Goal: Task Accomplishment & Management: Manage account settings

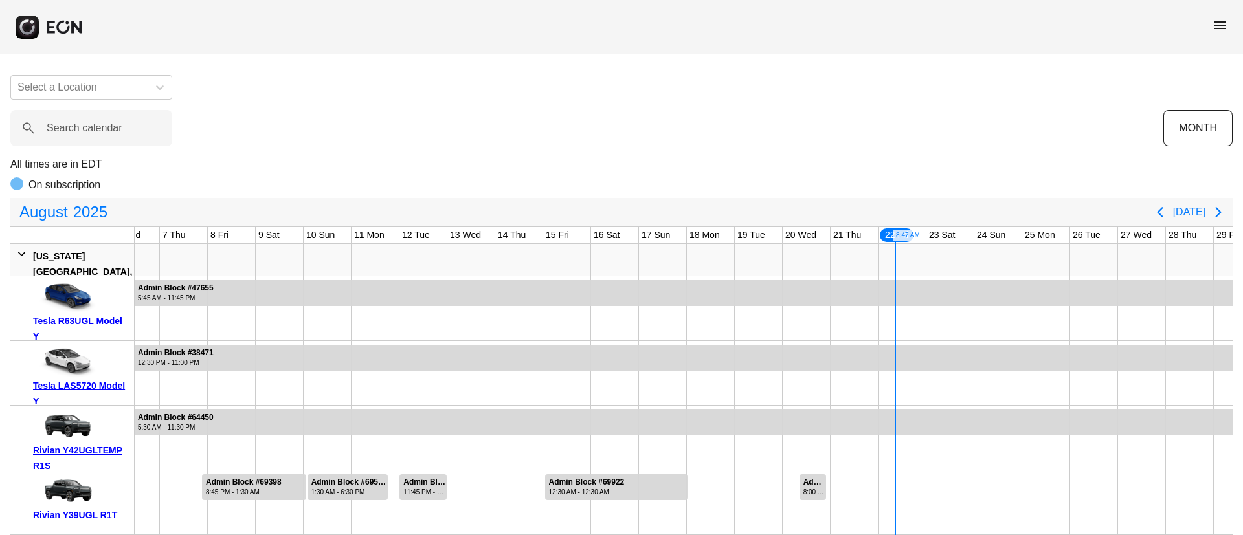
click at [1215, 25] on span "menu" at bounding box center [1220, 25] width 16 height 16
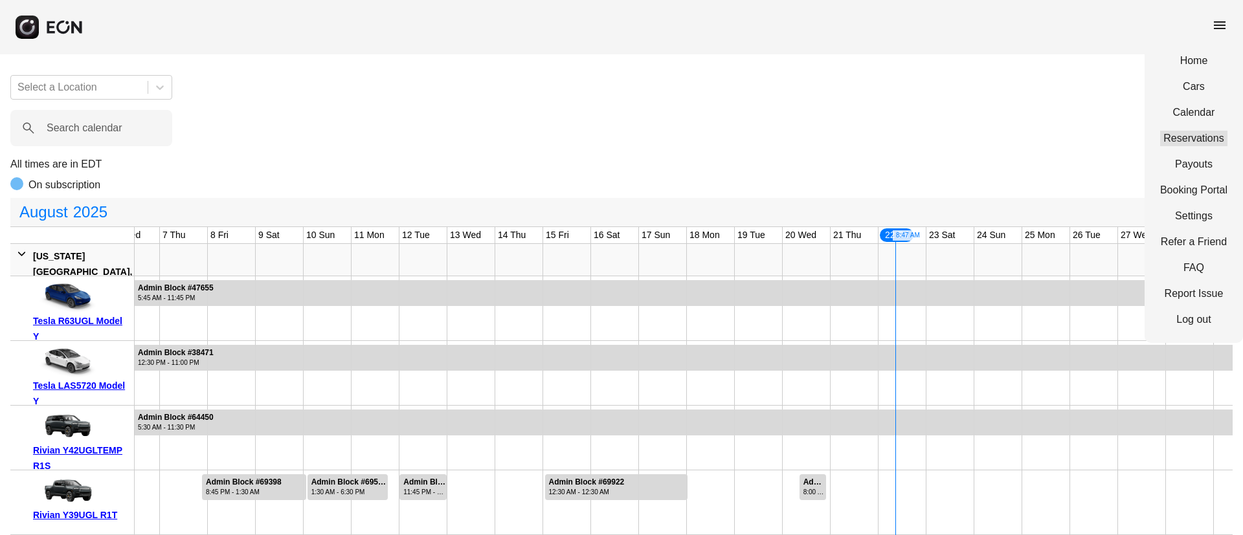
click at [1196, 133] on link "Reservations" at bounding box center [1193, 139] width 67 height 16
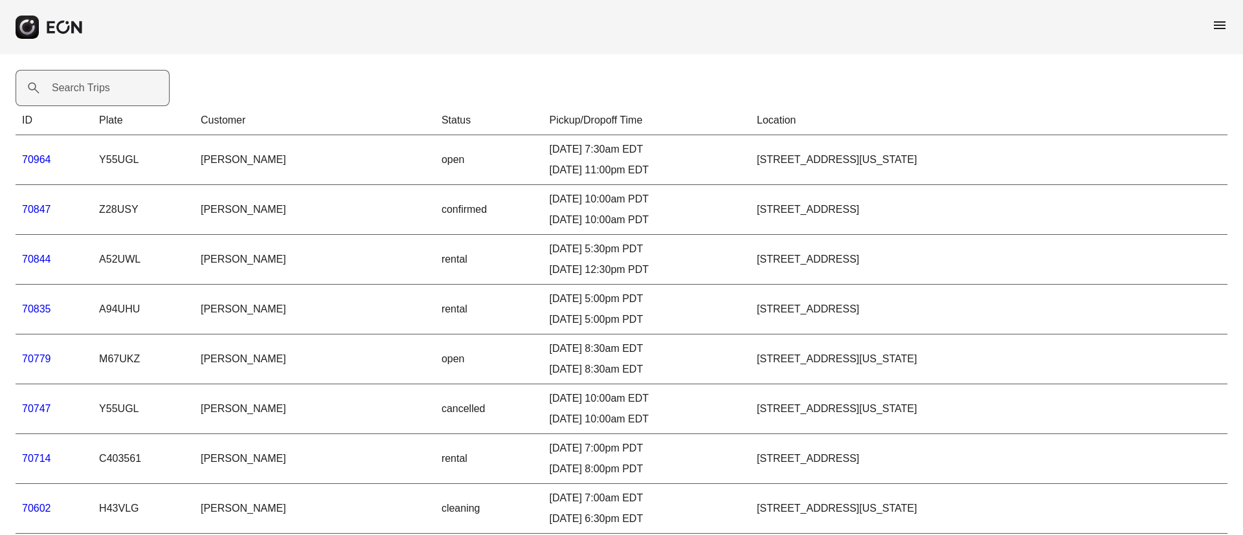
click at [87, 84] on label "Search Trips" at bounding box center [81, 88] width 58 height 16
click at [87, 84] on Trips "Search Trips" at bounding box center [93, 88] width 154 height 36
paste Trips "*****"
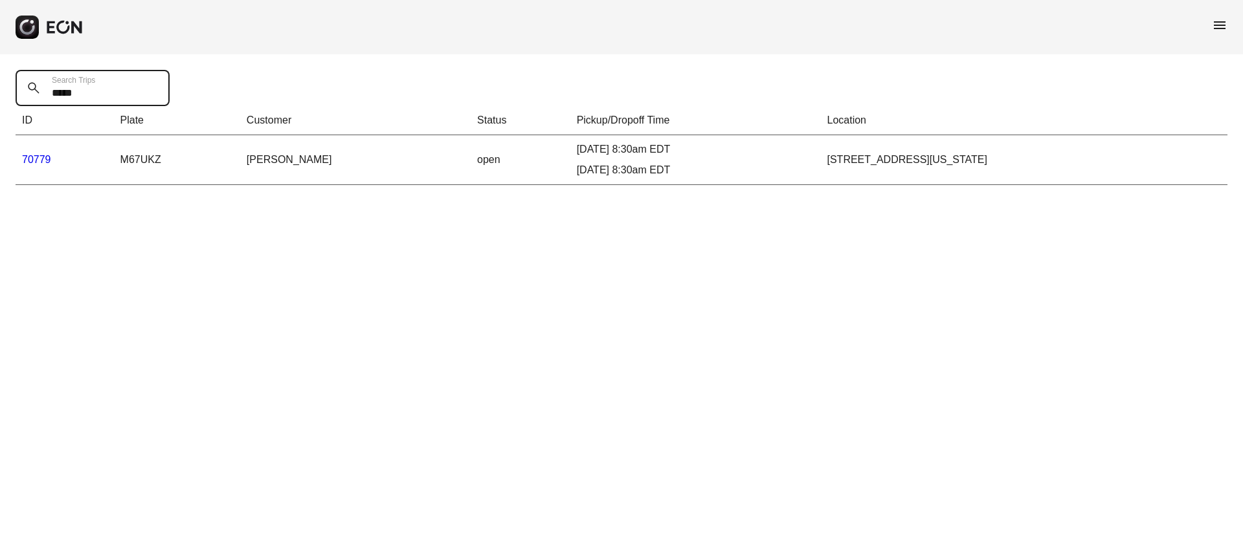
type Trips "*****"
click at [45, 159] on link "70779" at bounding box center [36, 159] width 29 height 11
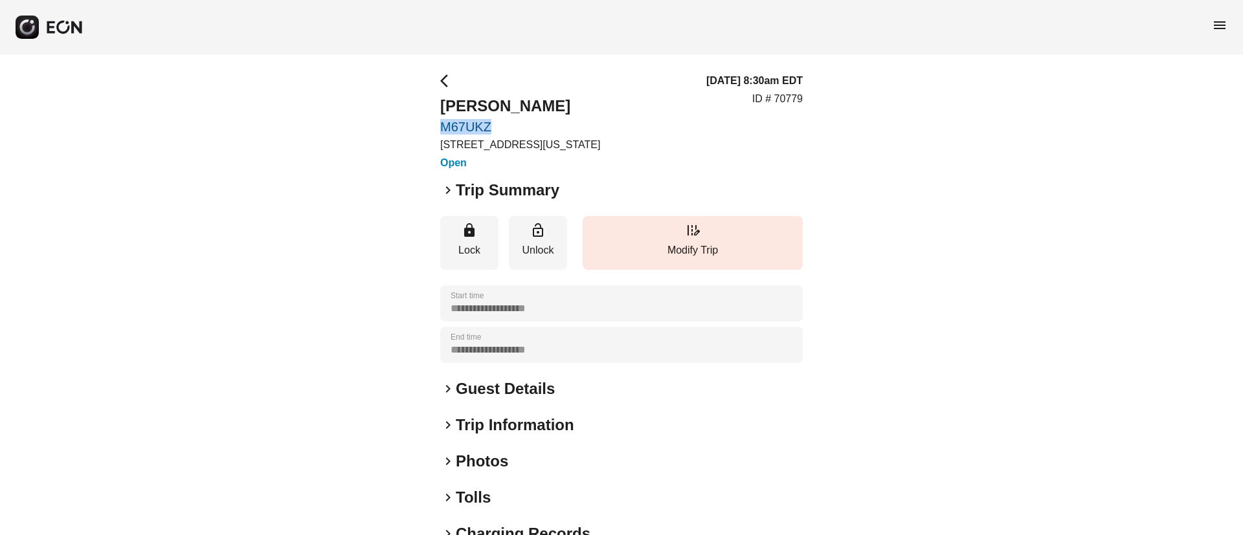
drag, startPoint x: 440, startPoint y: 124, endPoint x: 528, endPoint y: 128, distance: 88.8
click at [528, 128] on div "**********" at bounding box center [621, 350] width 1243 height 592
copy link "M67UKZ"
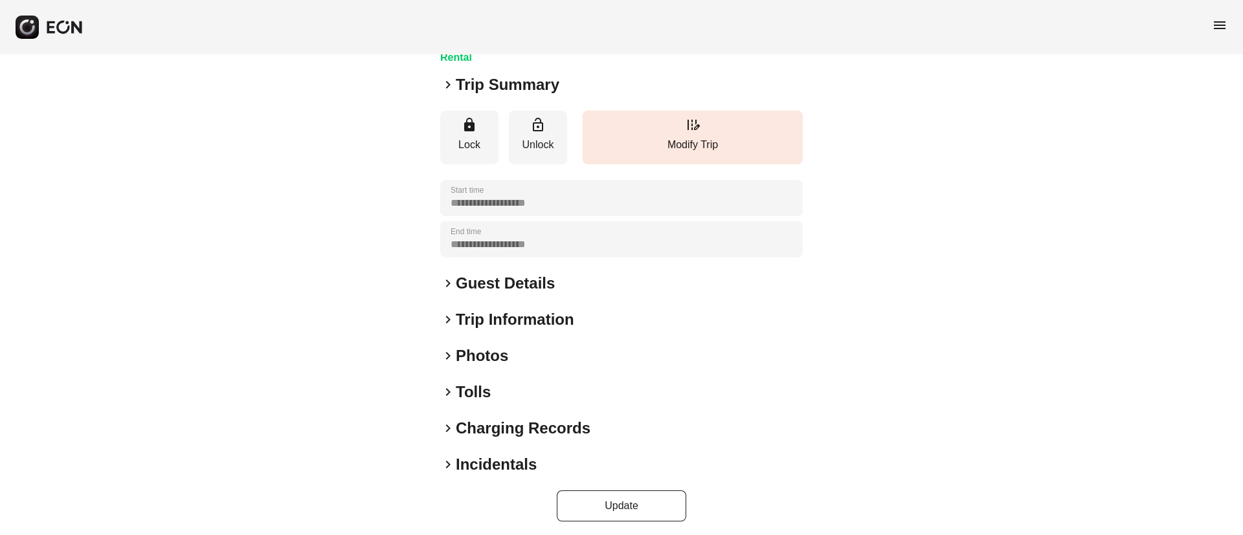
scroll to position [111, 0]
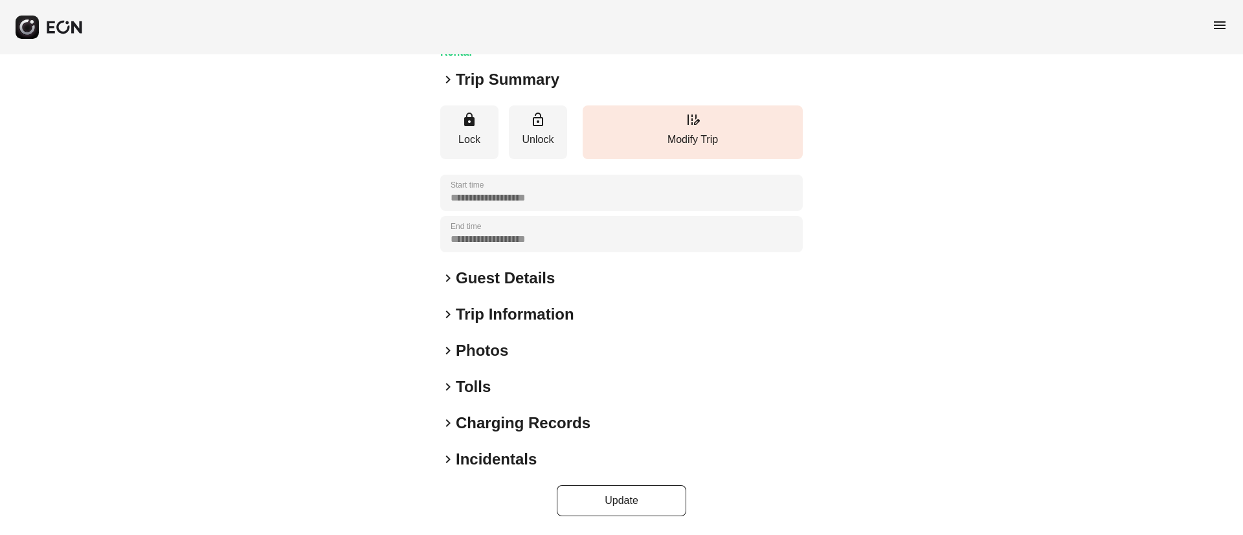
click at [516, 356] on div "keyboard_arrow_right Photos" at bounding box center [621, 351] width 363 height 21
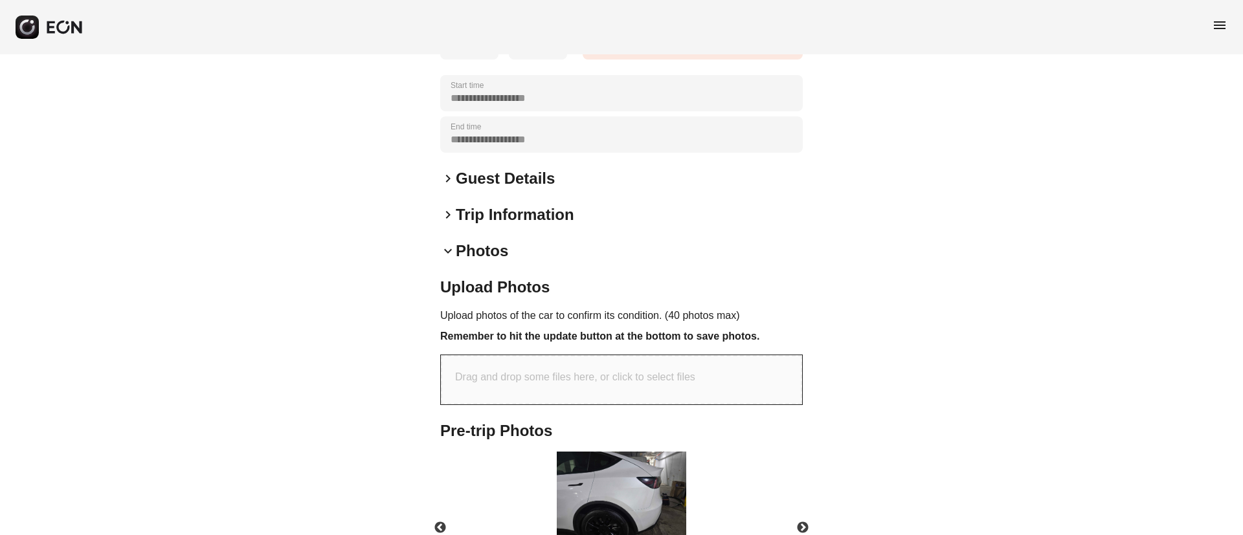
scroll to position [486, 0]
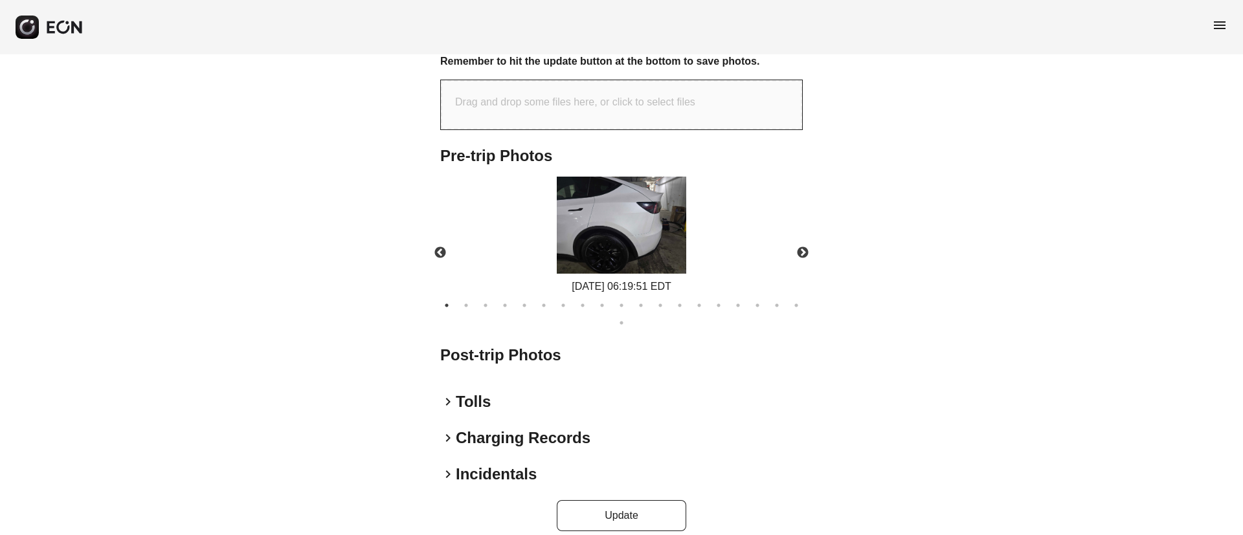
click at [633, 217] on img at bounding box center [621, 225] width 129 height 97
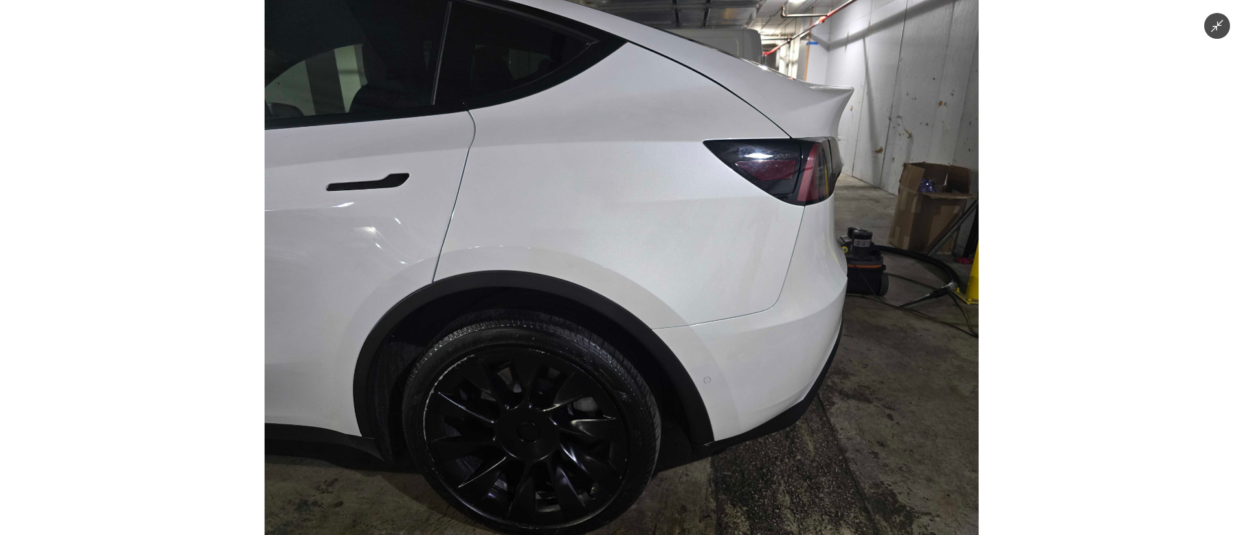
click at [649, 287] on img at bounding box center [622, 267] width 714 height 535
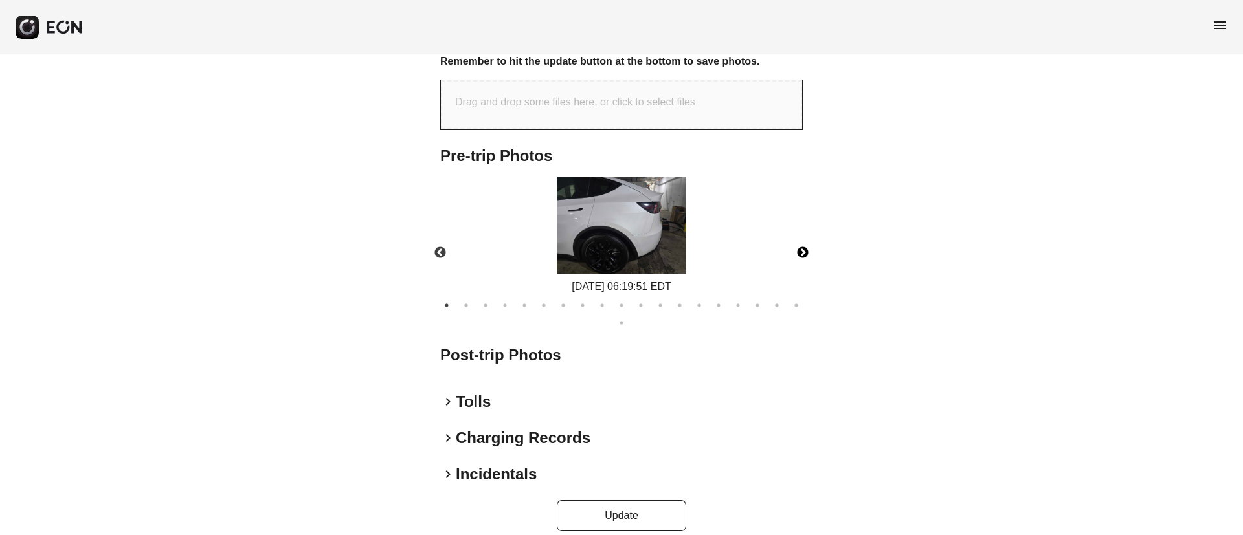
click at [804, 254] on button "Next" at bounding box center [802, 253] width 45 height 45
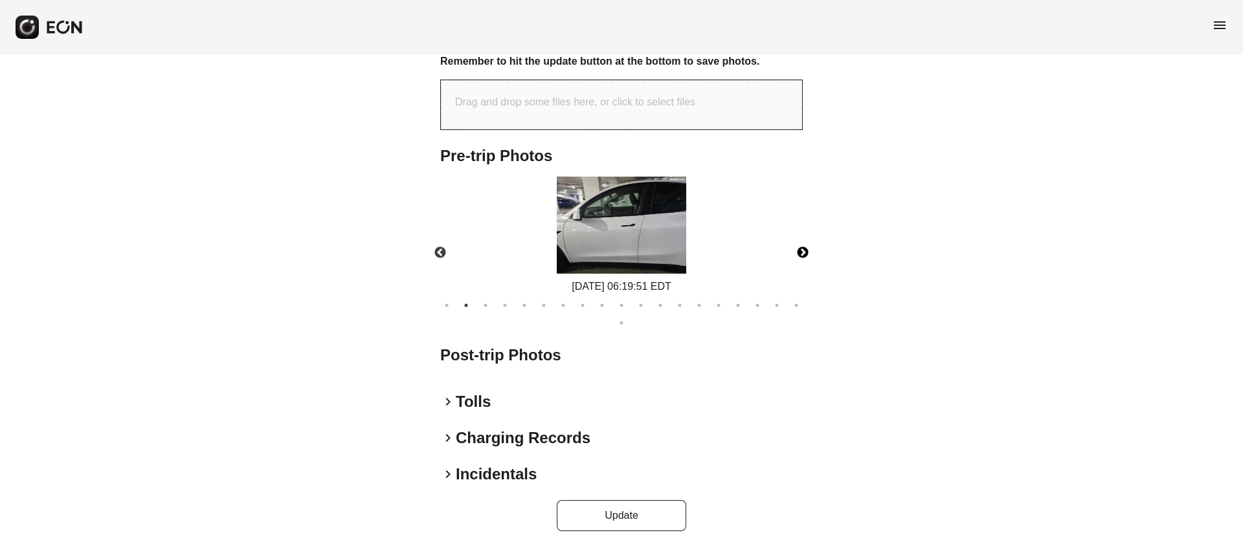
click at [804, 254] on button "Next" at bounding box center [802, 253] width 45 height 45
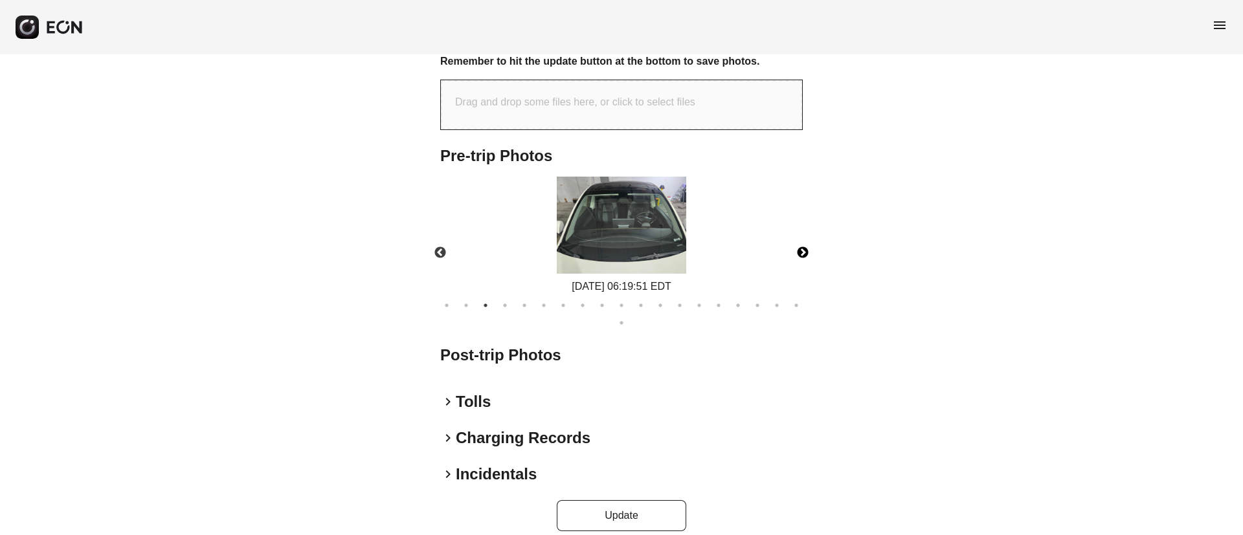
click at [614, 260] on img at bounding box center [621, 225] width 129 height 97
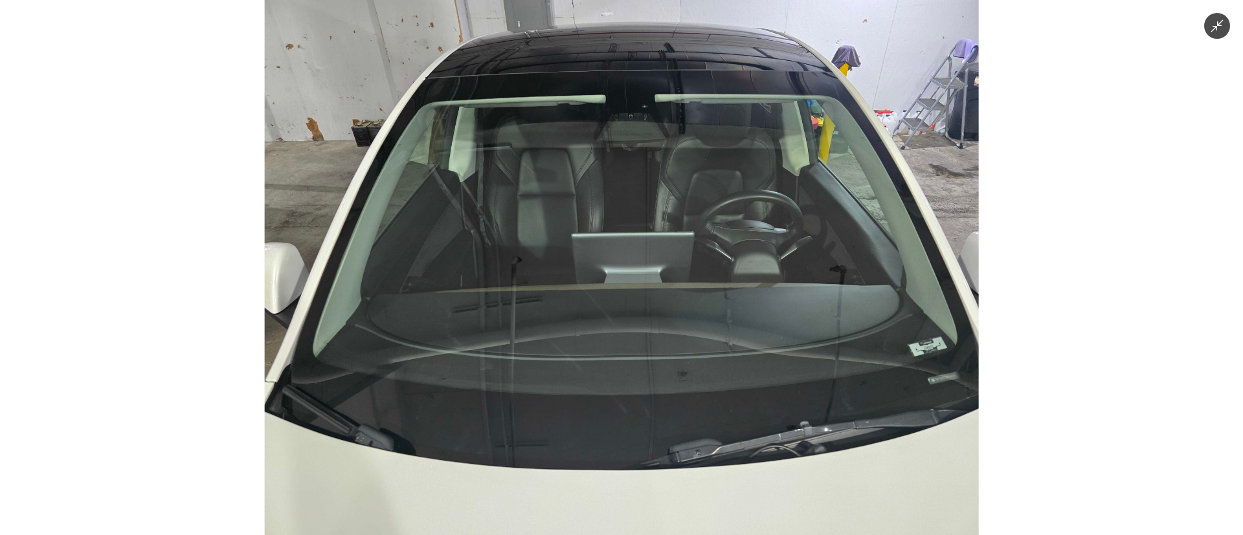
click at [614, 260] on img at bounding box center [622, 267] width 714 height 535
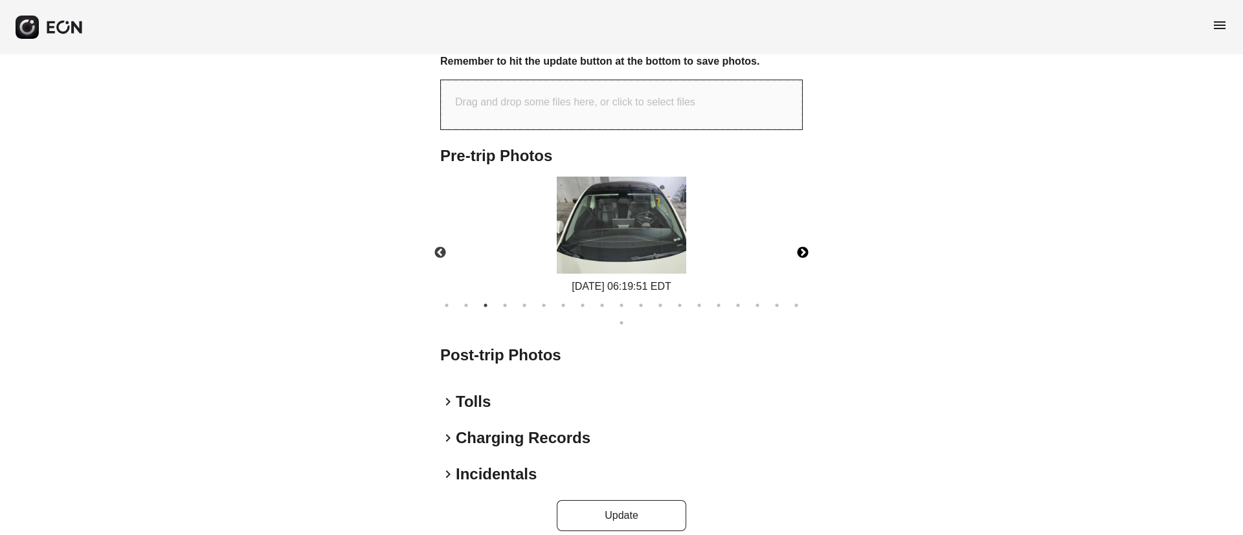
click at [795, 248] on button "Next" at bounding box center [802, 253] width 45 height 45
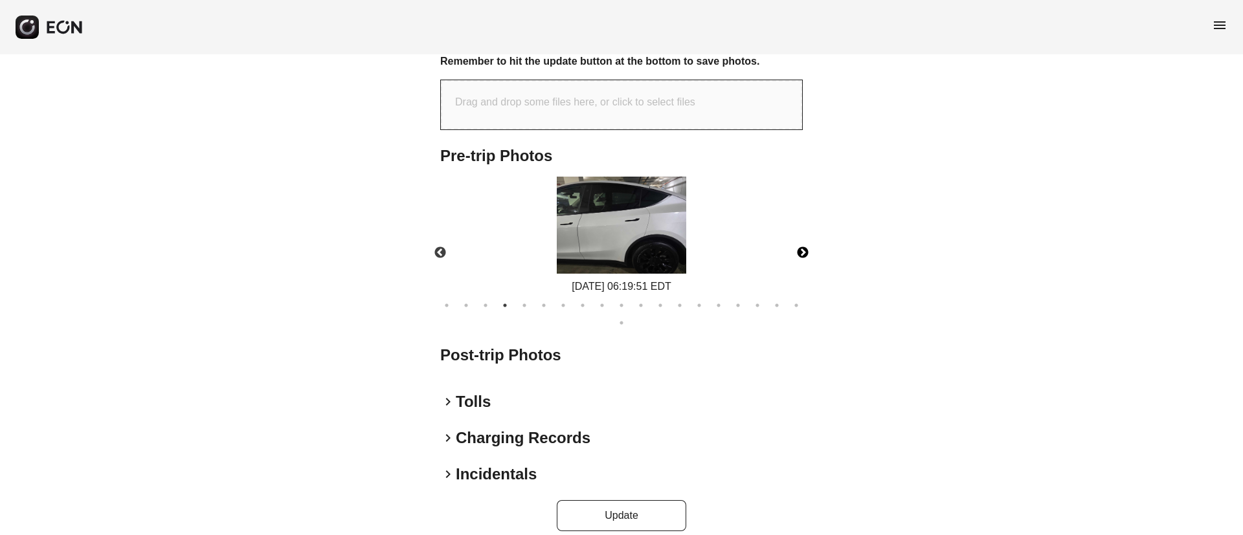
click at [795, 248] on button "Next" at bounding box center [802, 253] width 45 height 45
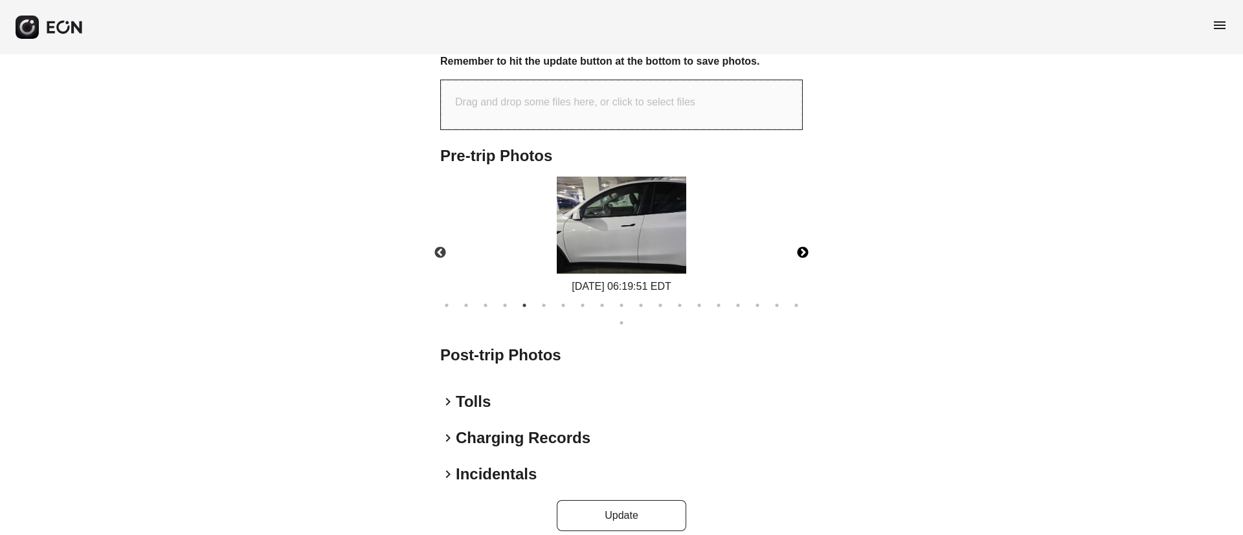
click at [795, 248] on button "Next" at bounding box center [802, 253] width 45 height 45
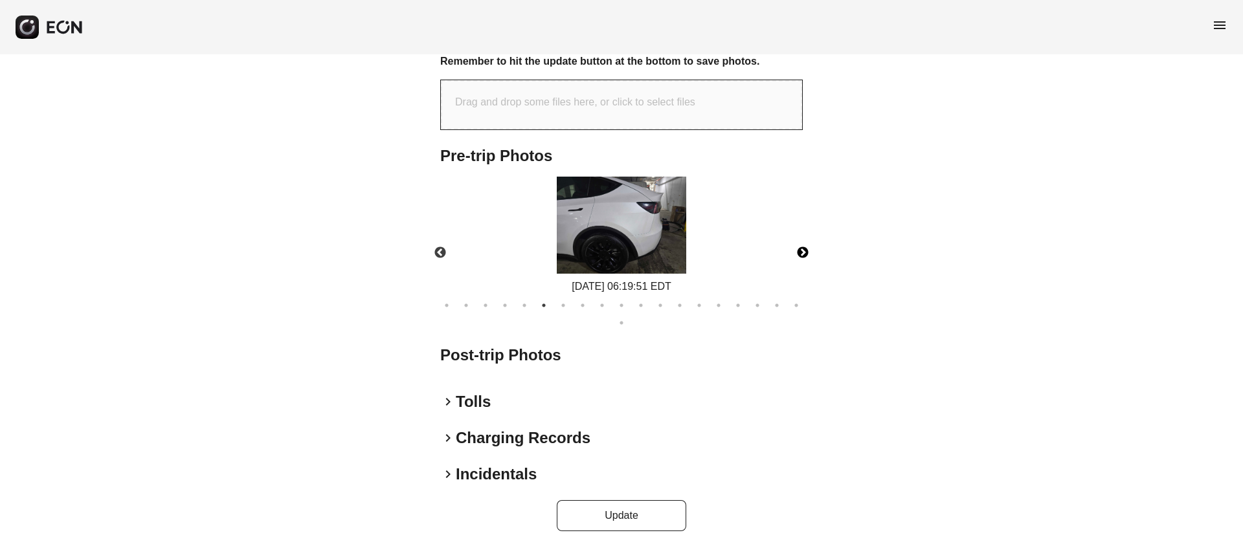
click at [795, 248] on button "Next" at bounding box center [802, 253] width 45 height 45
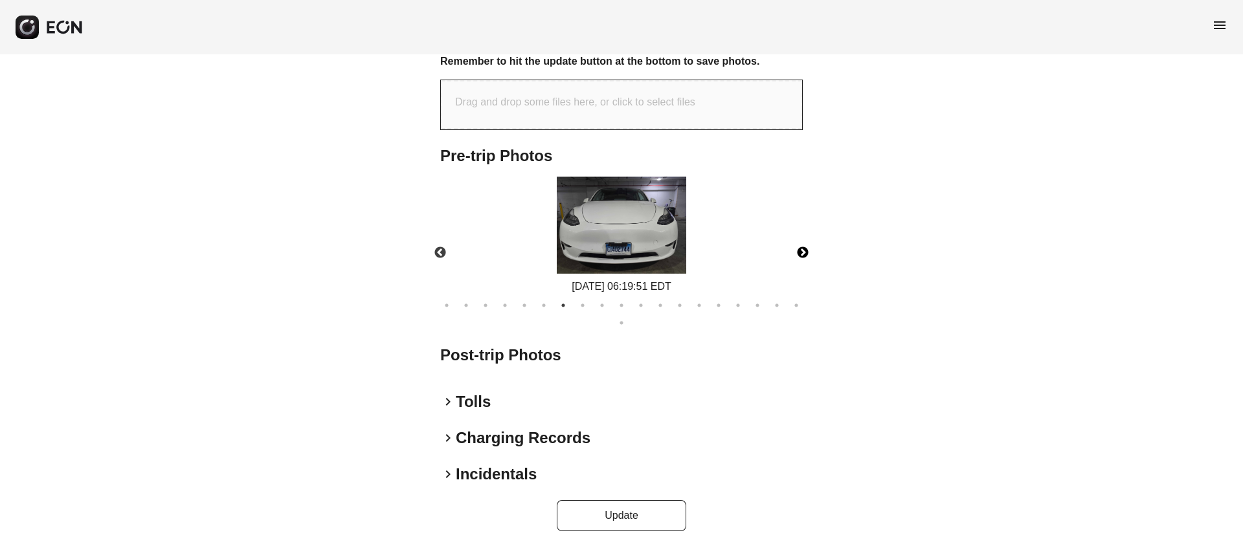
click at [635, 238] on img at bounding box center [621, 225] width 129 height 97
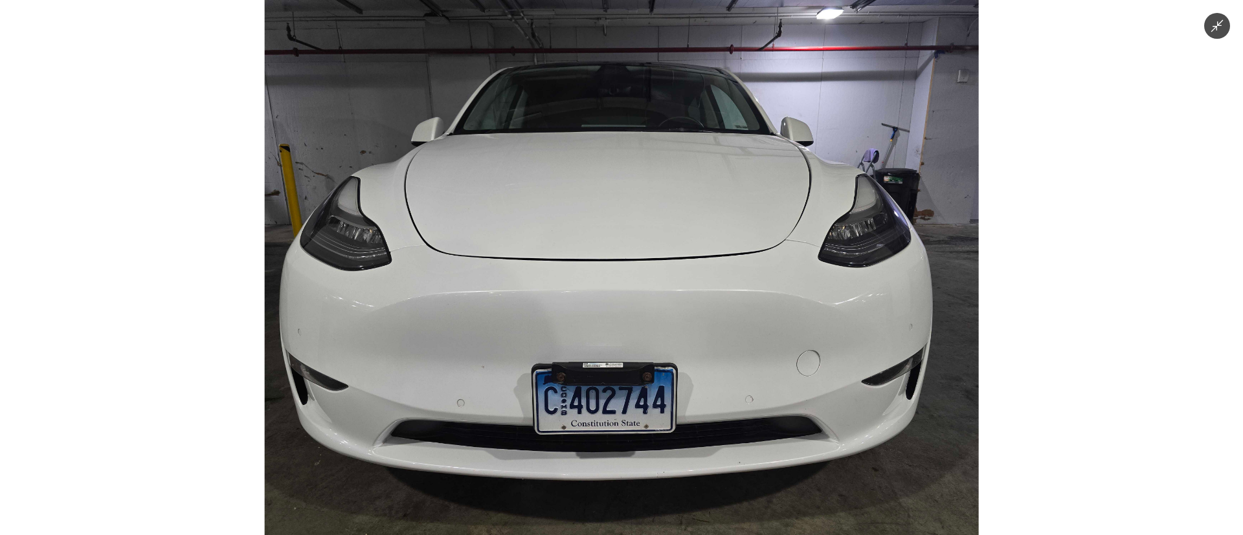
click at [747, 243] on img at bounding box center [622, 267] width 714 height 535
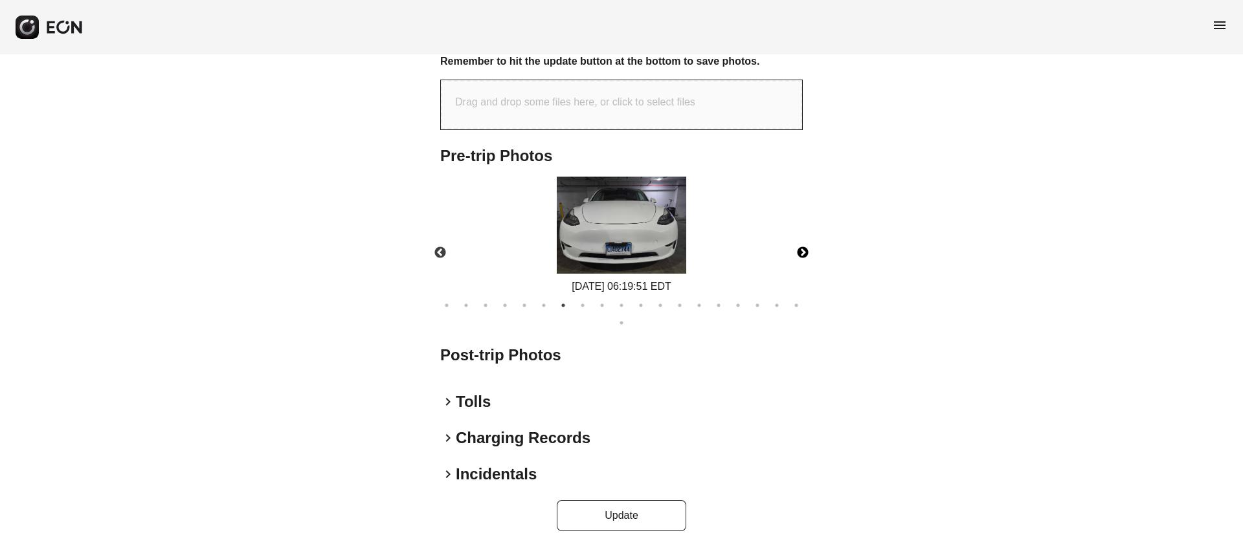
scroll to position [0, 0]
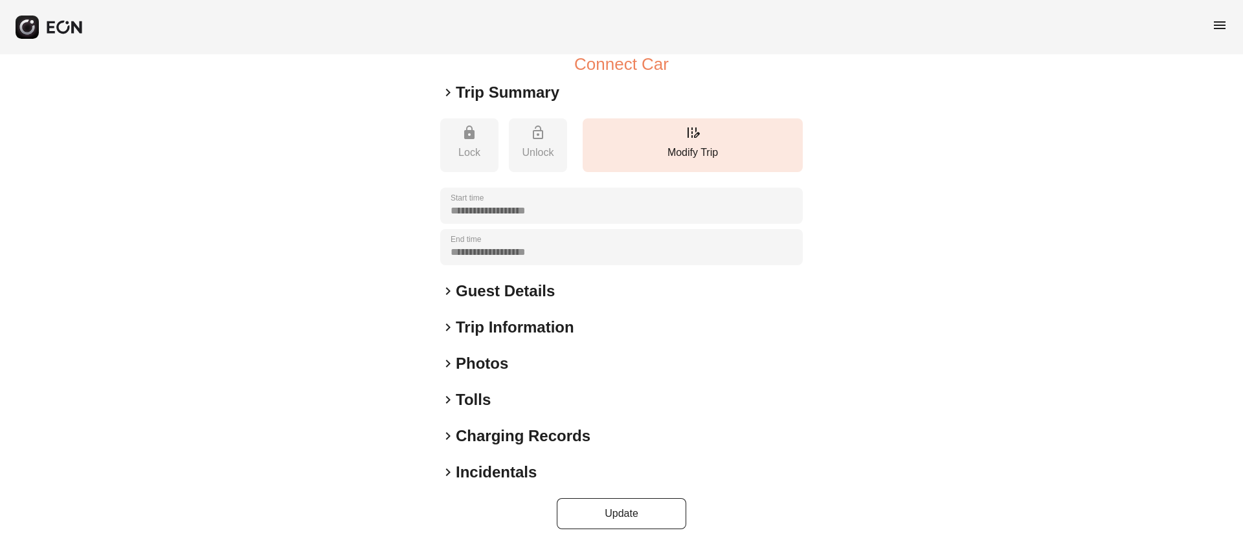
scroll to position [212, 0]
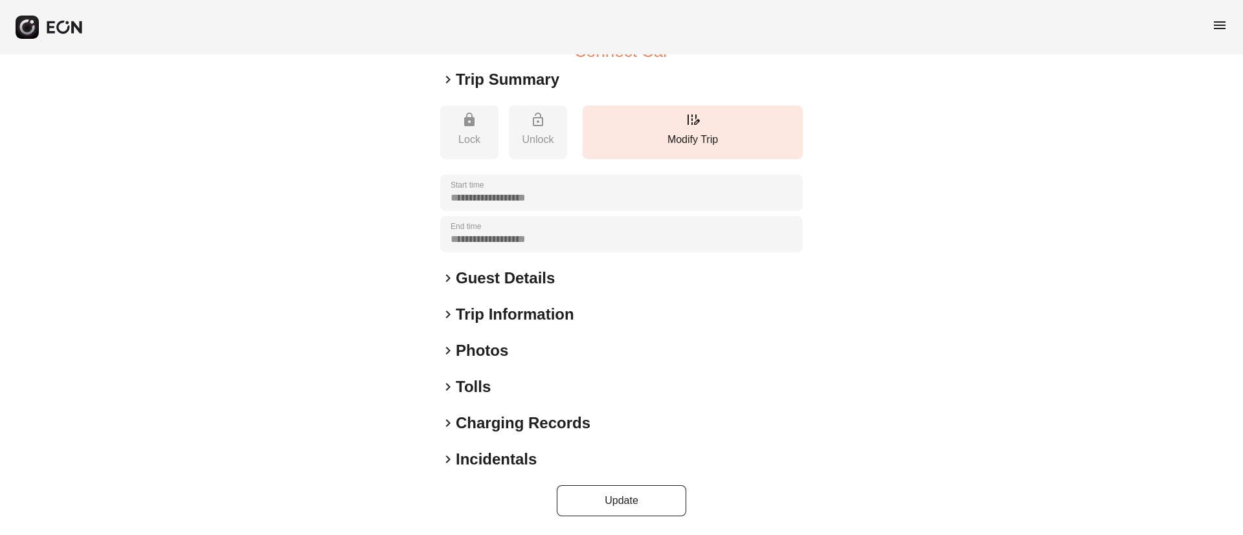
click at [502, 365] on div "**********" at bounding box center [621, 188] width 363 height 655
click at [511, 348] on div "keyboard_arrow_right Photos" at bounding box center [621, 351] width 363 height 21
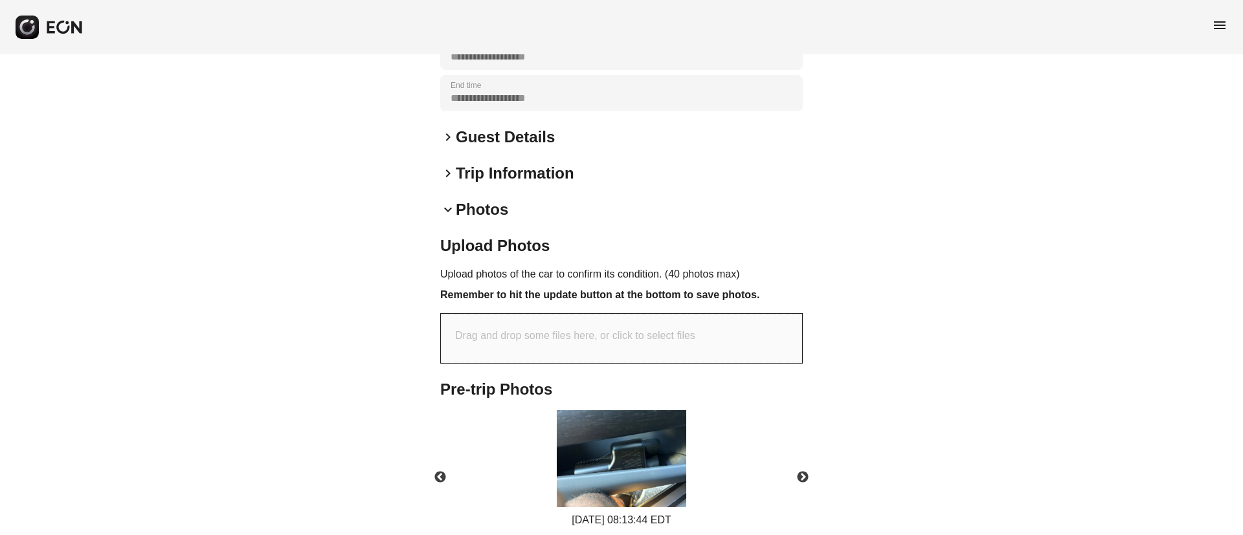
scroll to position [487, 0]
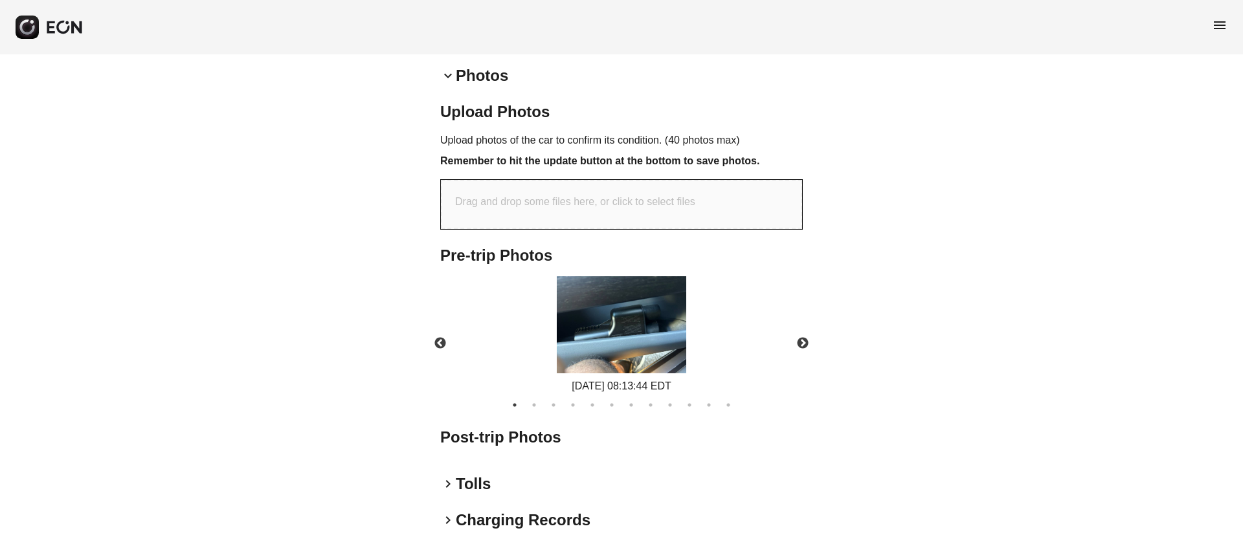
click at [635, 322] on img at bounding box center [621, 324] width 129 height 97
click at [655, 307] on img at bounding box center [621, 324] width 129 height 97
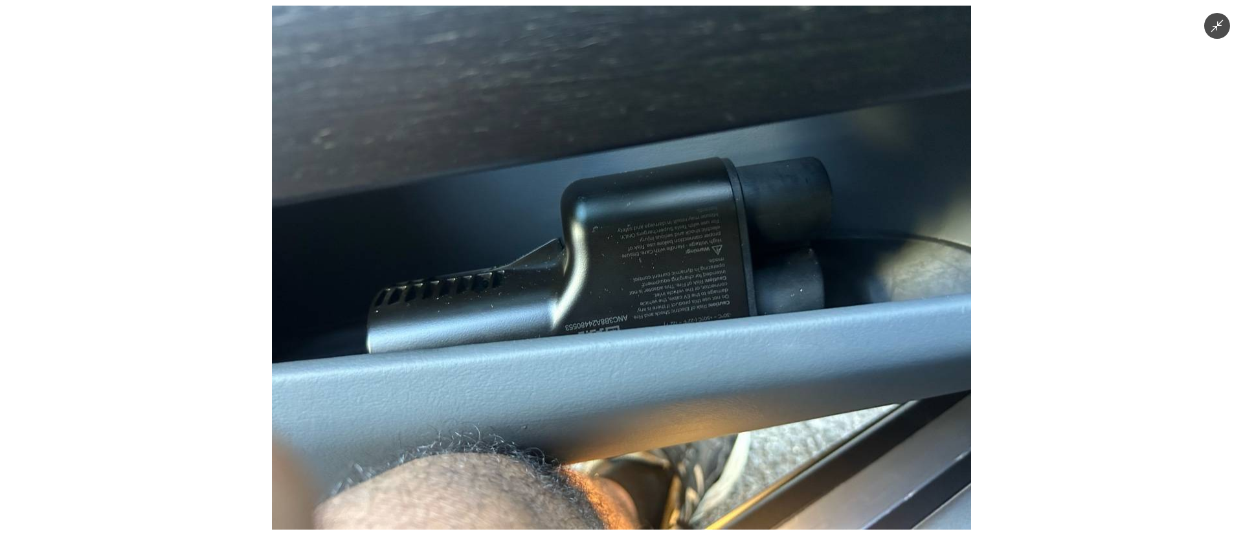
click at [655, 307] on img at bounding box center [621, 267] width 699 height 524
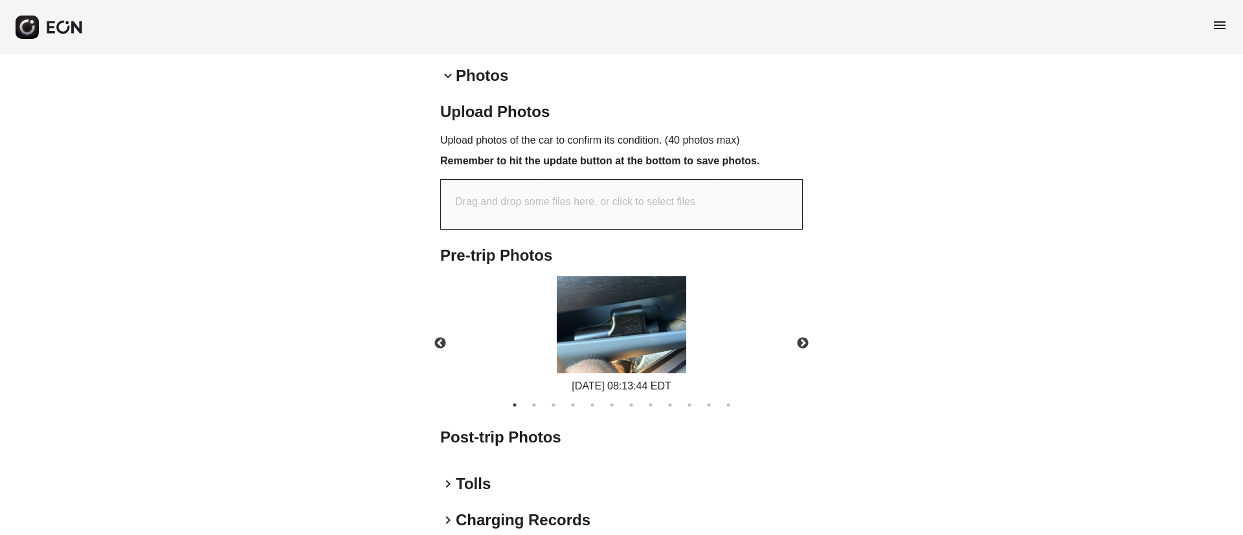
click at [637, 362] on img at bounding box center [621, 324] width 129 height 97
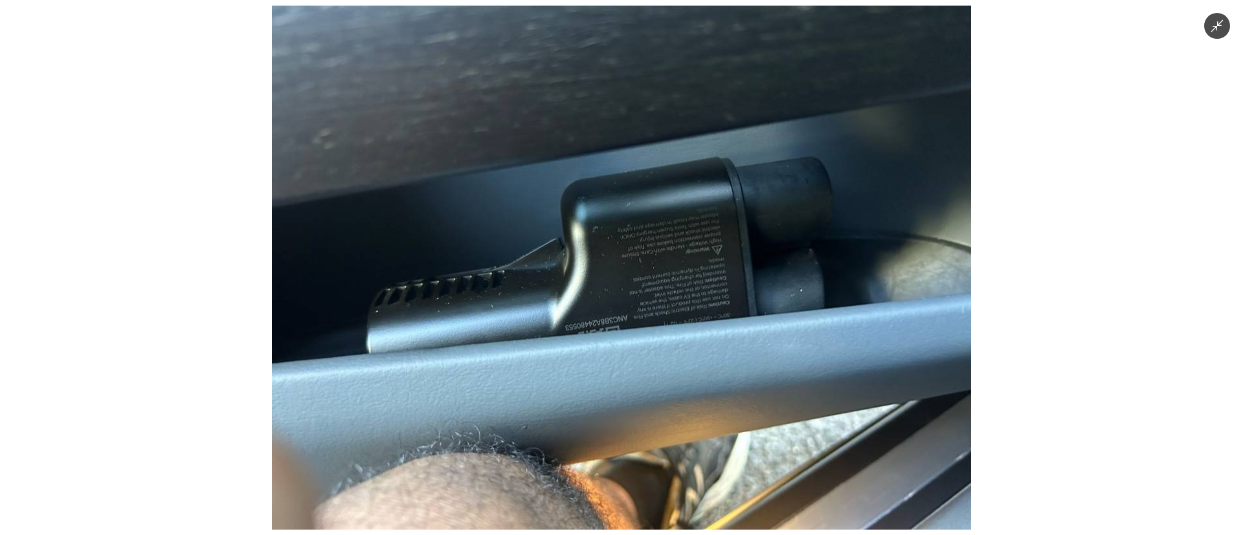
click at [637, 362] on img at bounding box center [621, 267] width 699 height 524
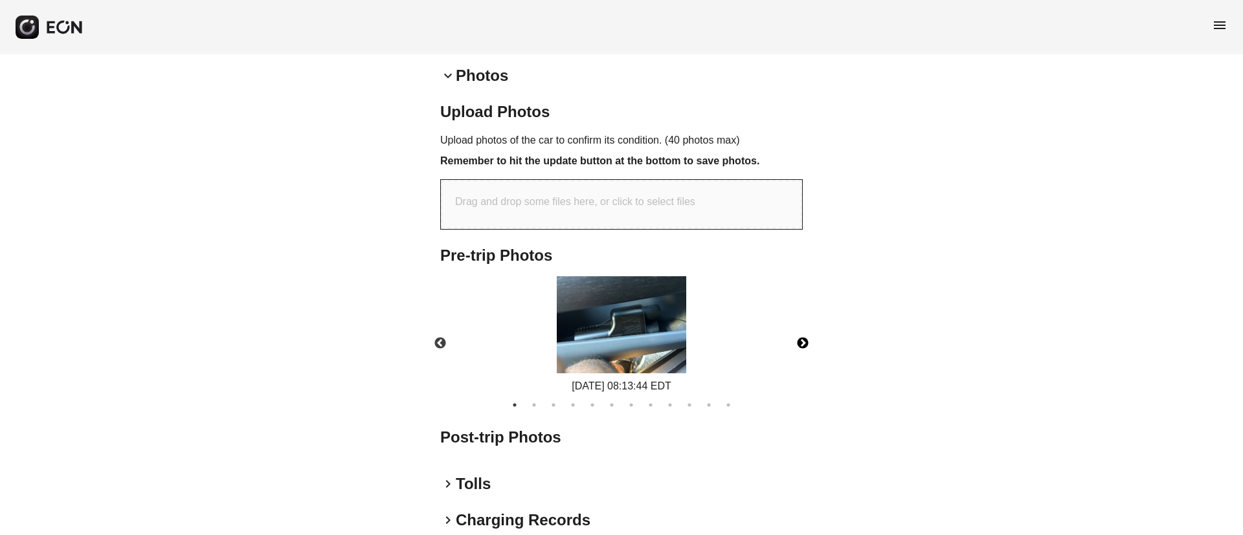
click at [803, 344] on button "Next" at bounding box center [802, 343] width 45 height 45
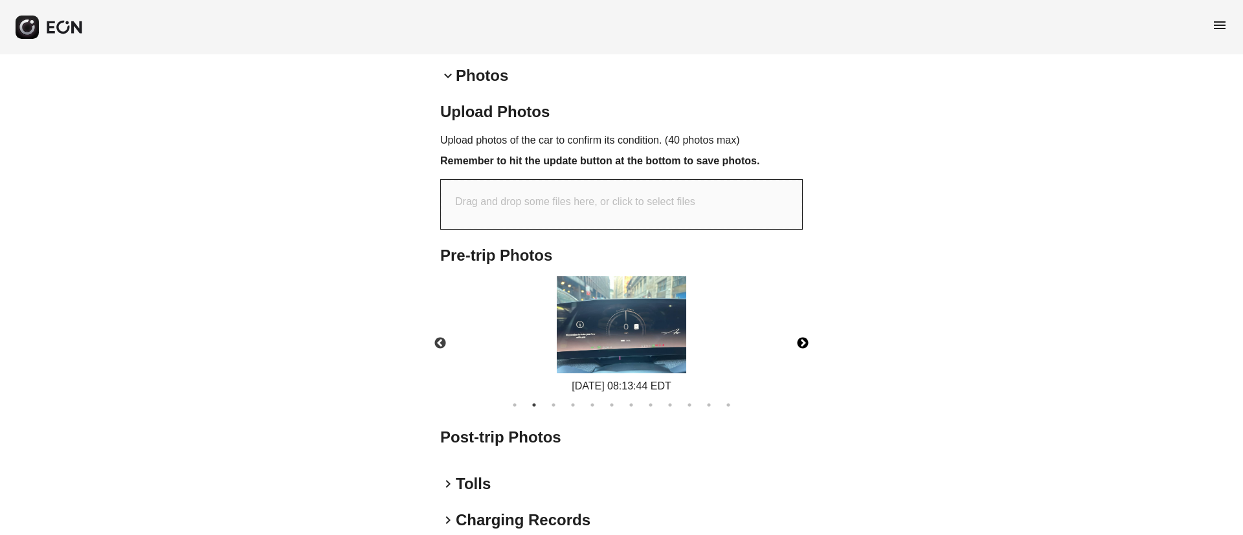
click at [671, 343] on img at bounding box center [621, 324] width 129 height 97
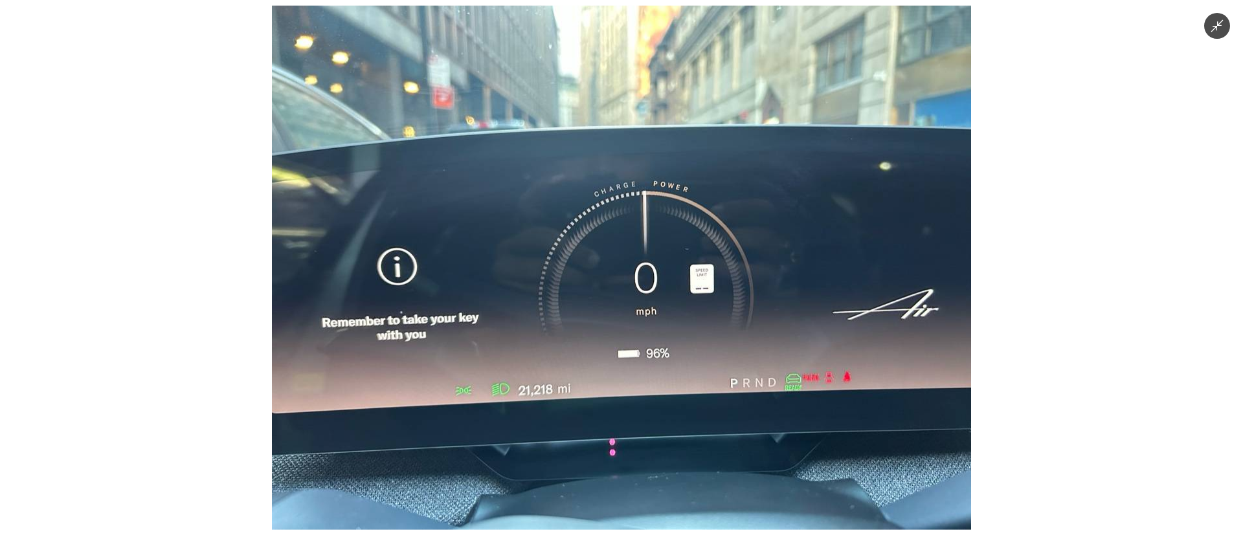
click at [758, 361] on img at bounding box center [621, 267] width 699 height 524
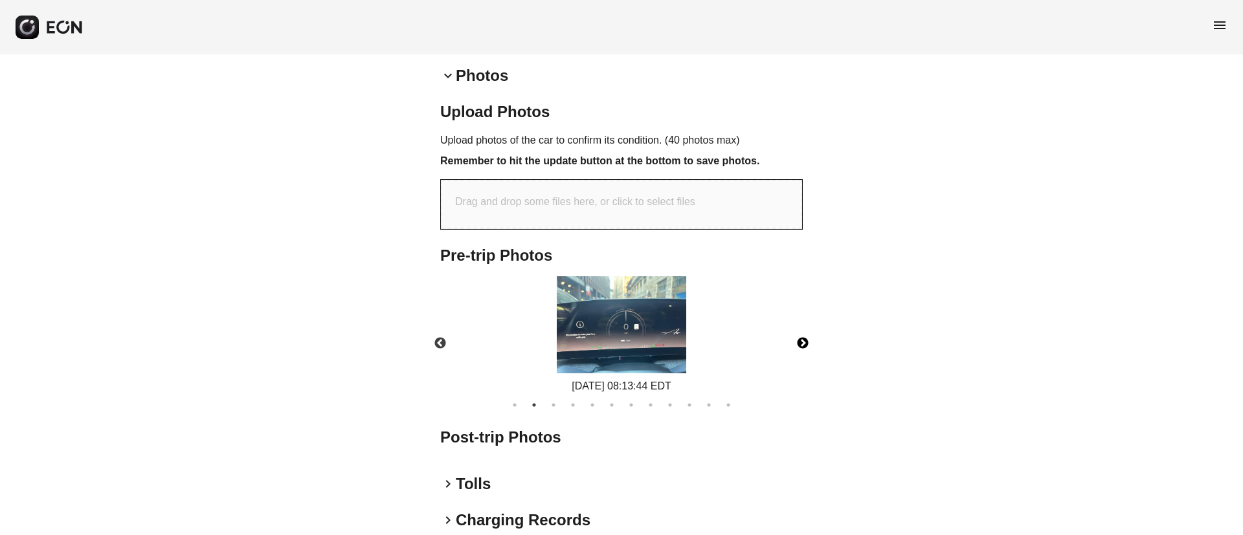
click at [805, 343] on button "Next" at bounding box center [802, 343] width 45 height 45
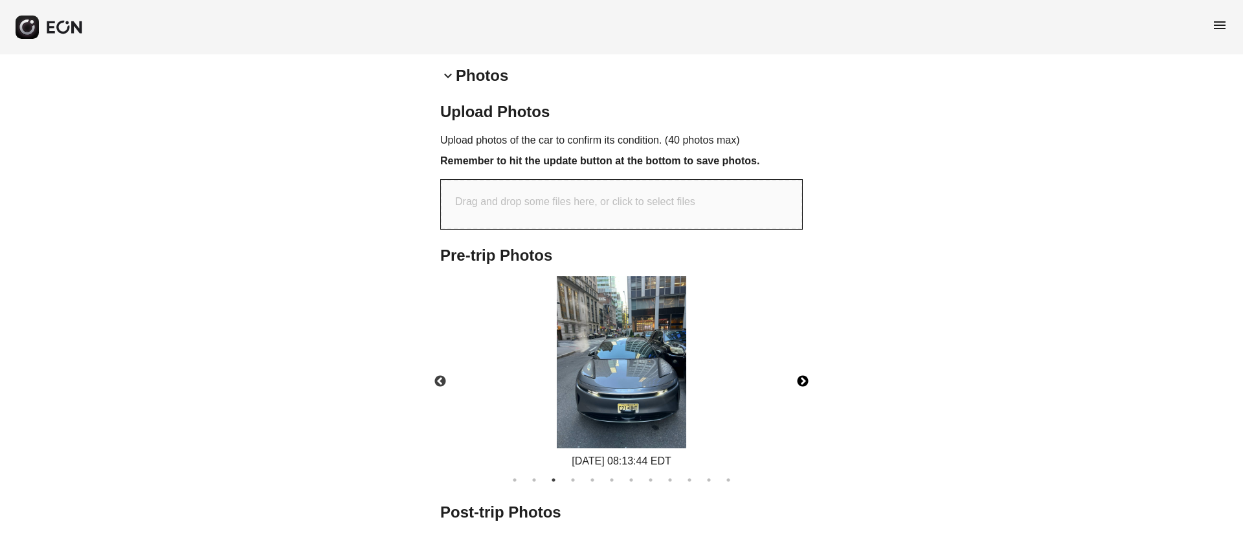
click at [805, 343] on div "08/22/2025 08:13:44 EDT" at bounding box center [621, 373] width 385 height 194
click at [810, 379] on button "Next" at bounding box center [802, 381] width 45 height 45
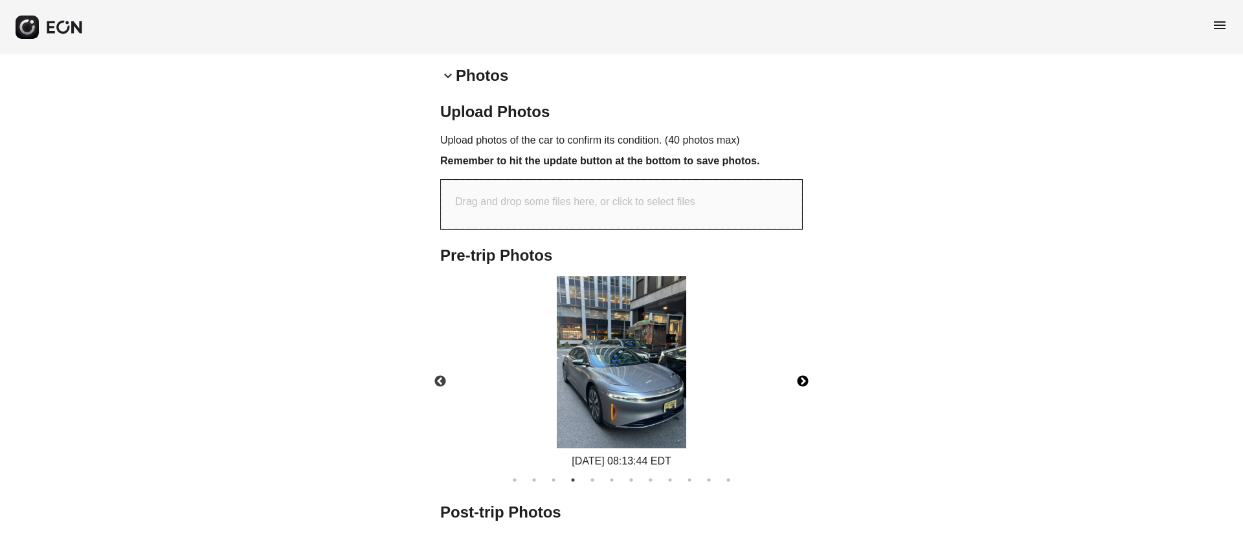
click at [615, 400] on img at bounding box center [621, 362] width 129 height 173
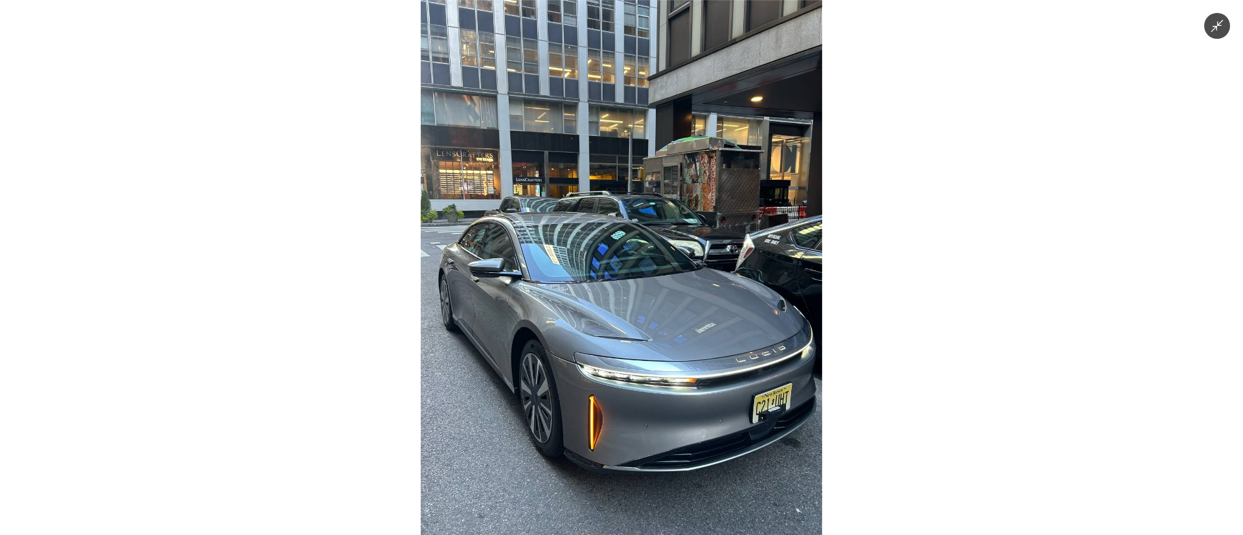
click at [688, 389] on img at bounding box center [621, 267] width 401 height 535
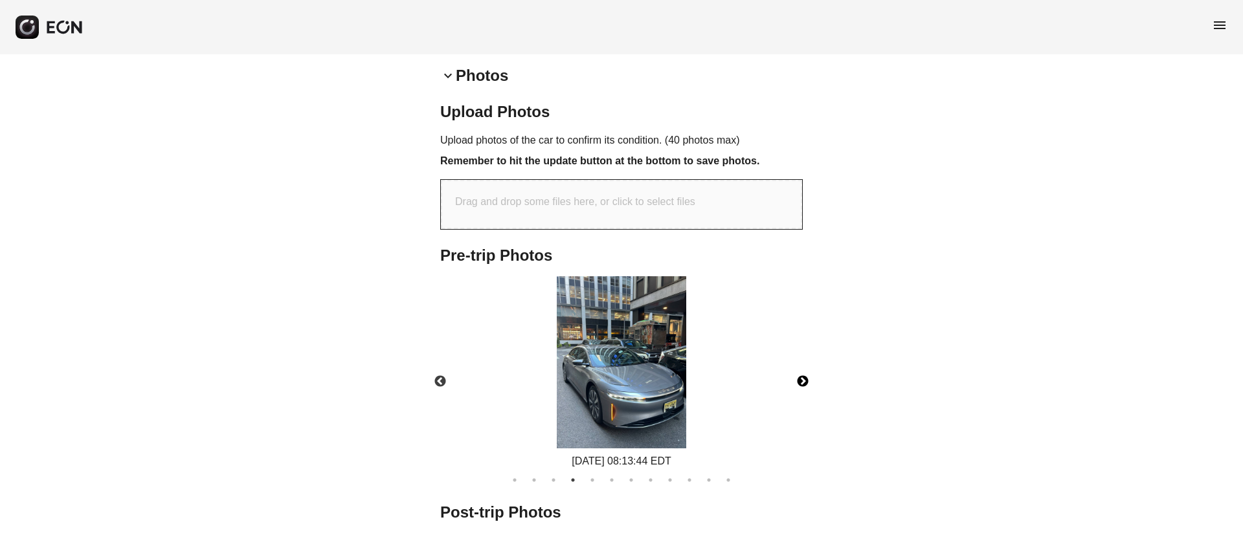
click at [804, 373] on button "Next" at bounding box center [802, 381] width 45 height 45
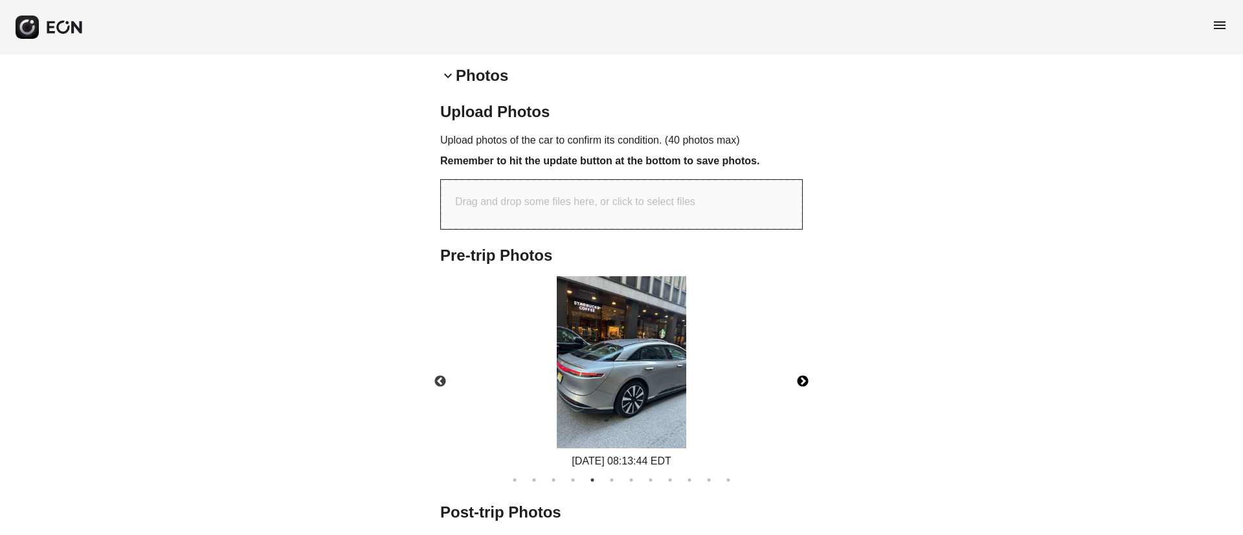
click at [798, 377] on button "Next" at bounding box center [802, 381] width 45 height 45
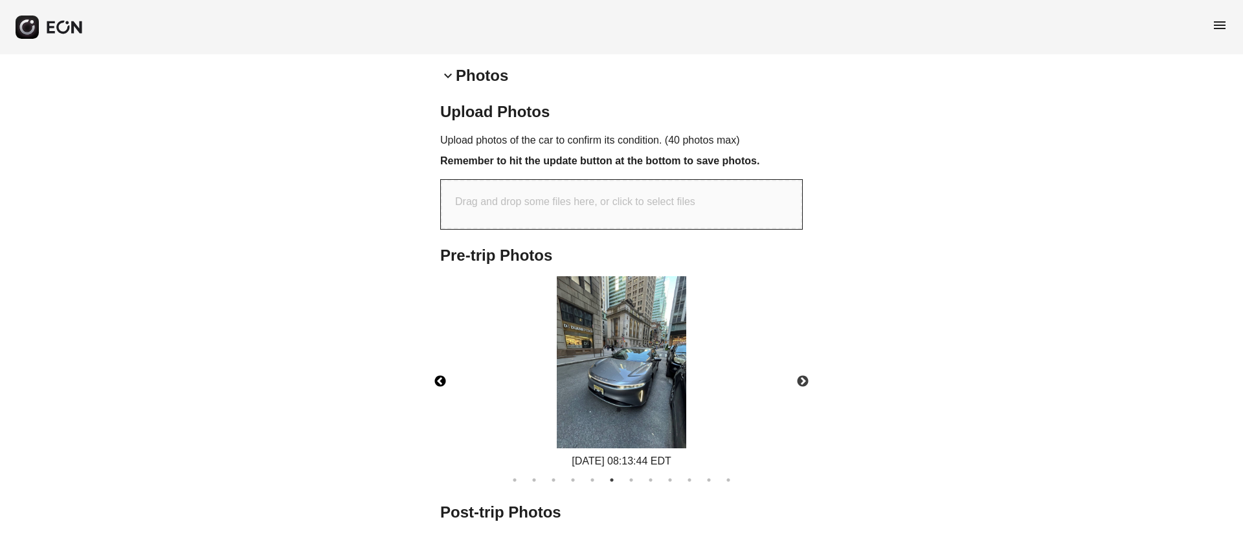
click at [442, 381] on button "Previous" at bounding box center [440, 381] width 45 height 45
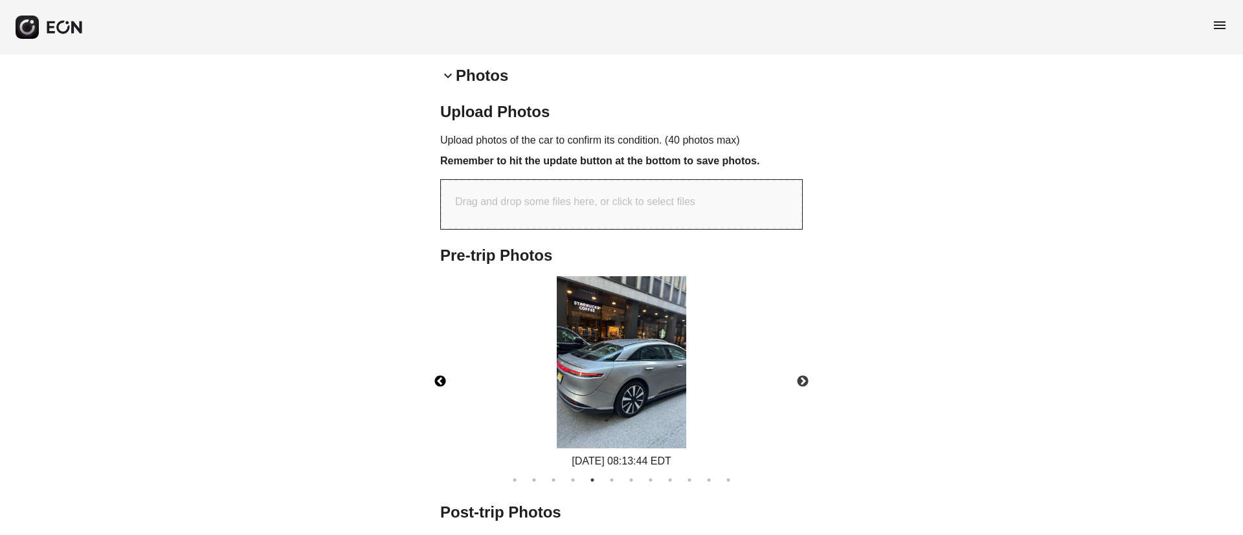
click at [602, 390] on img at bounding box center [621, 362] width 129 height 173
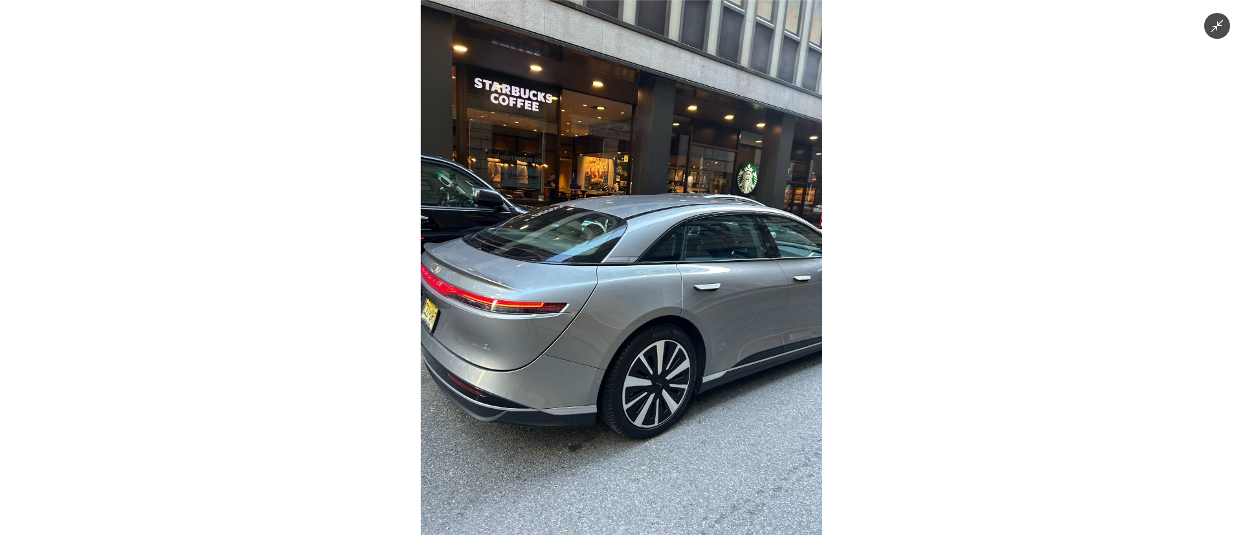
click at [602, 390] on img at bounding box center [621, 267] width 401 height 535
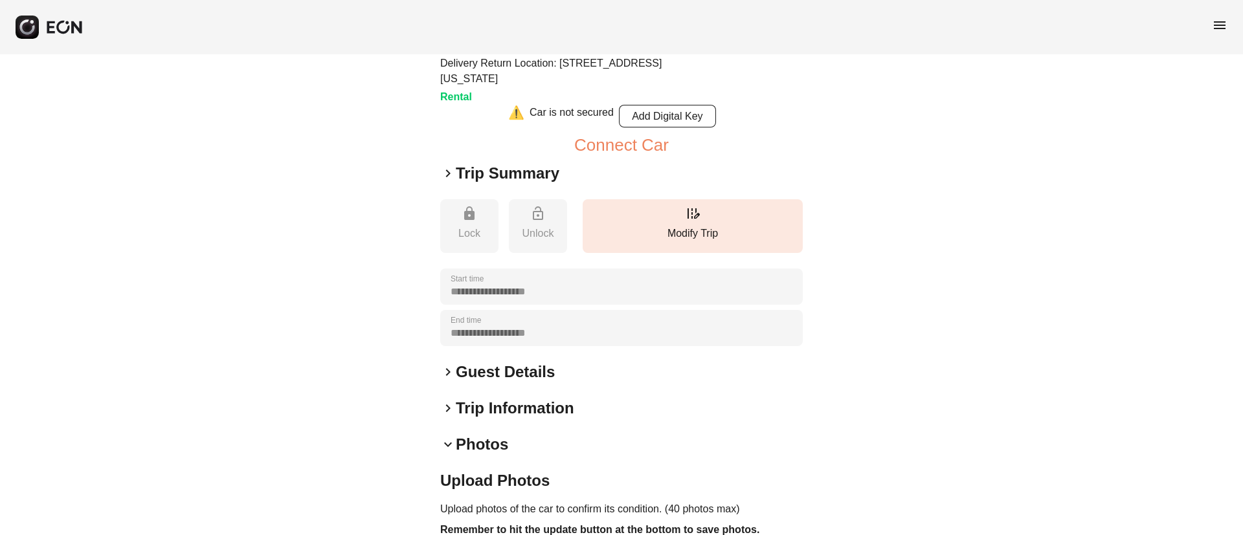
scroll to position [1, 0]
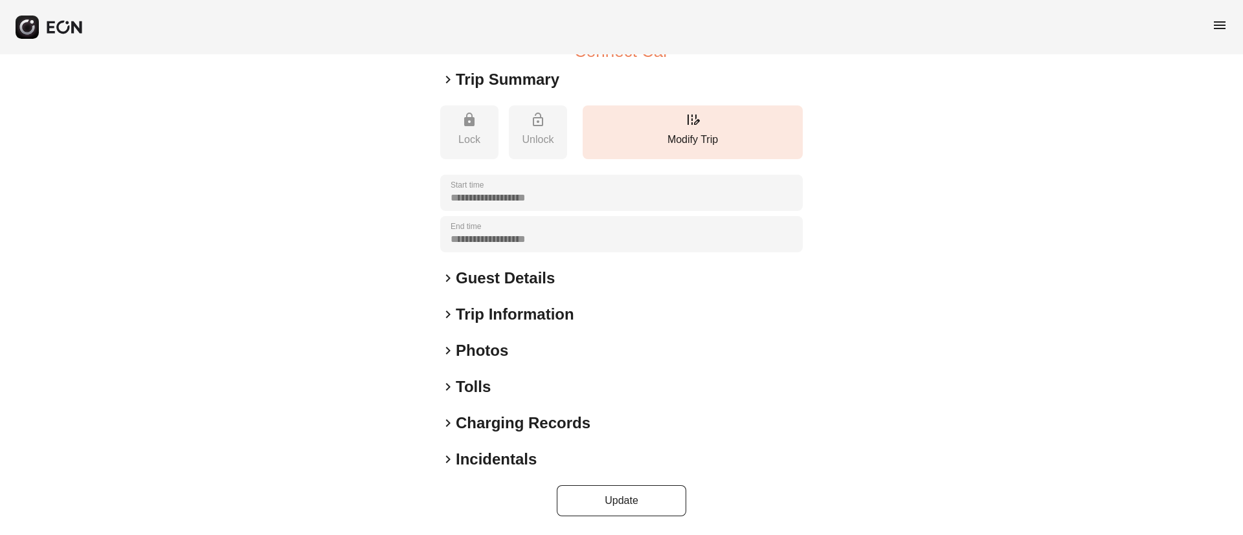
click at [486, 354] on h2 "Photos" at bounding box center [482, 351] width 52 height 21
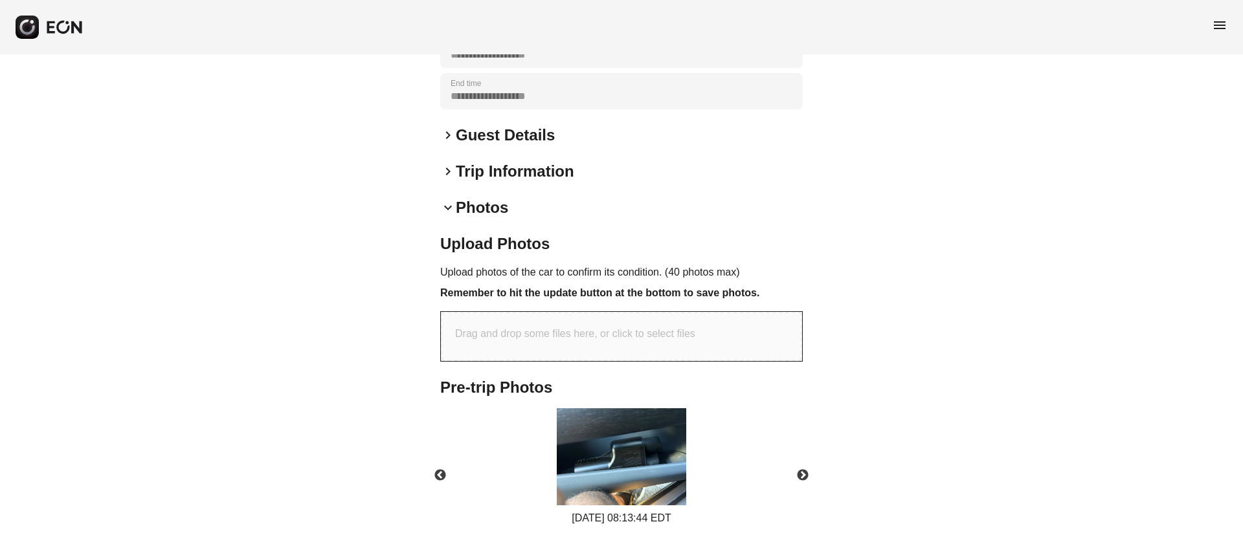
scroll to position [487, 0]
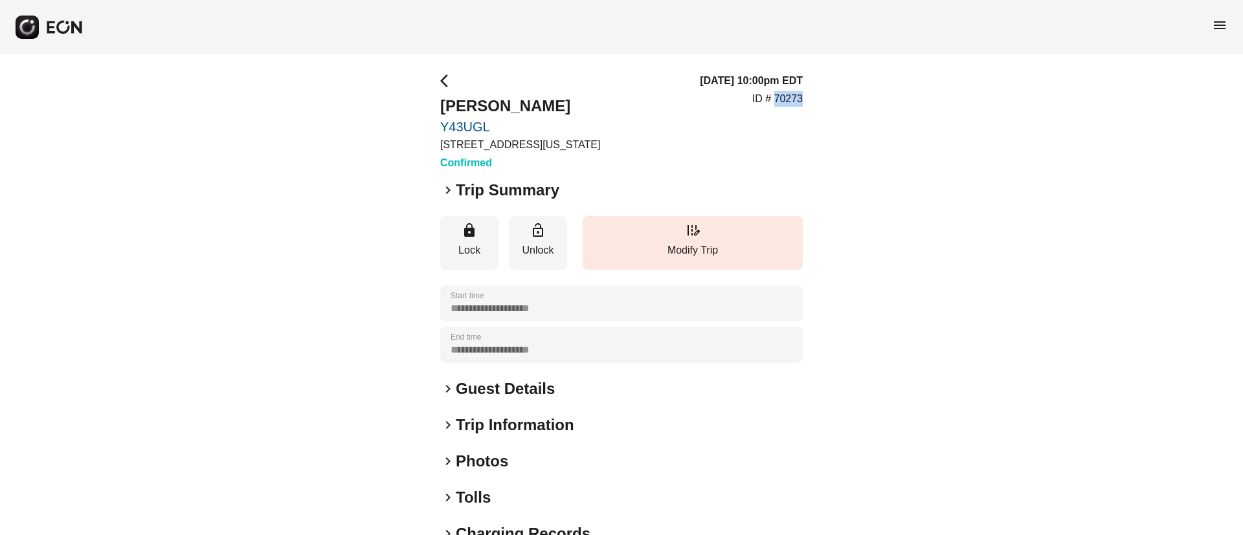
drag, startPoint x: 776, startPoint y: 98, endPoint x: 817, endPoint y: 98, distance: 41.4
click at [817, 98] on div "**********" at bounding box center [621, 350] width 1243 height 592
copy p "70273"
